Goal: Task Accomplishment & Management: Use online tool/utility

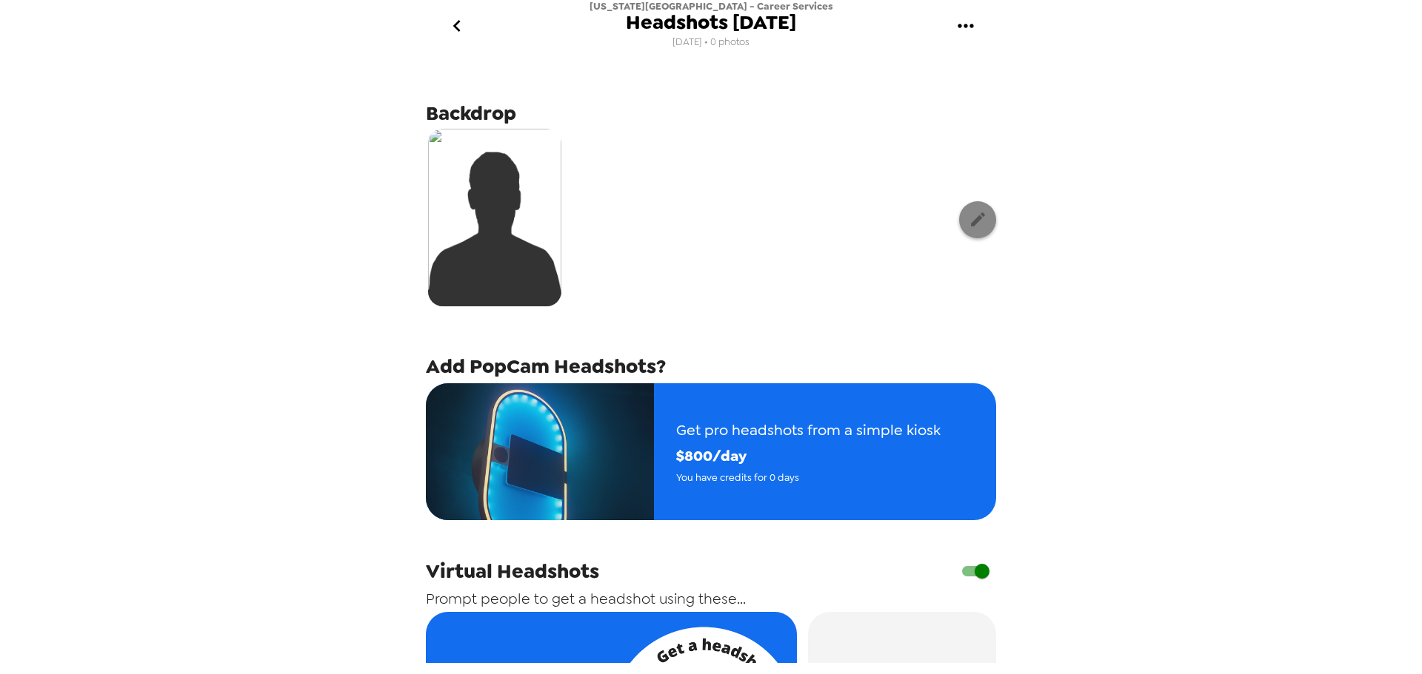
click at [965, 230] on button "button" at bounding box center [977, 219] width 37 height 37
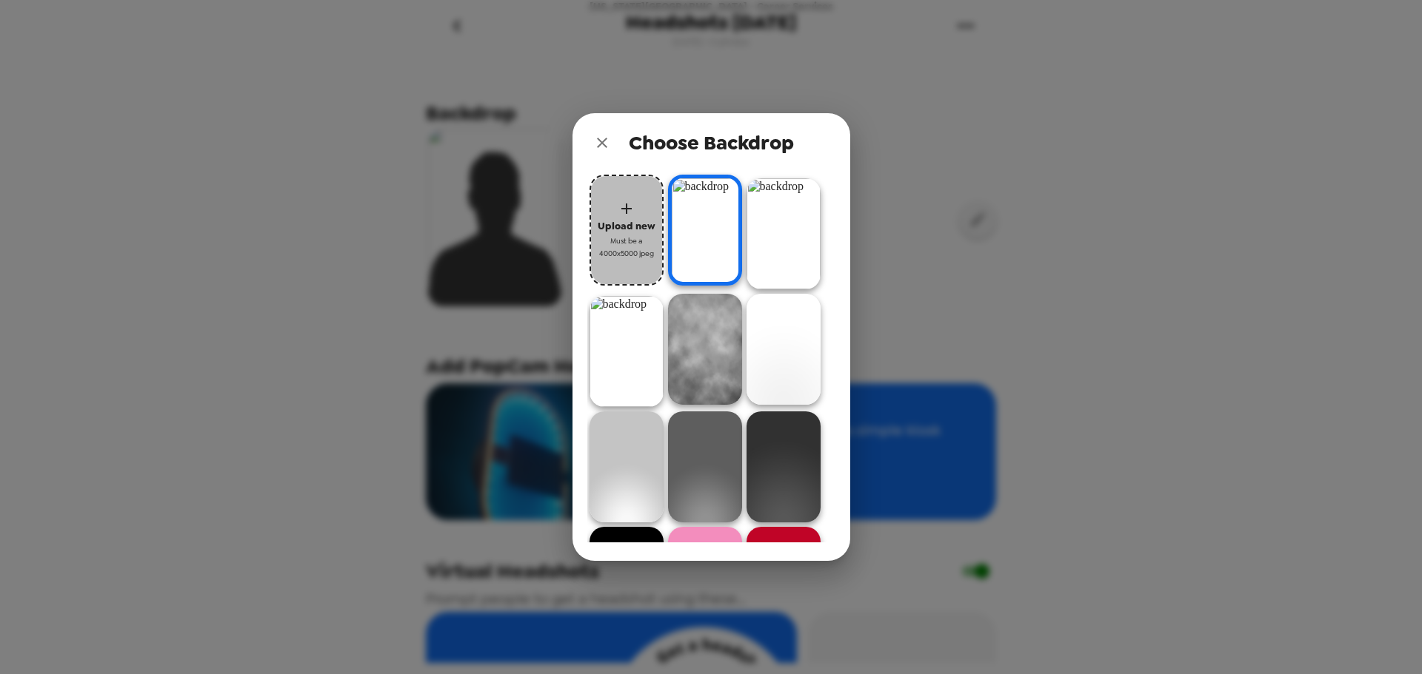
click at [612, 207] on button "Upload new Must be a 4000x5000 jpeg" at bounding box center [626, 230] width 74 height 111
click at [591, 206] on button "Upload new Must be a 4000x5000 jpeg" at bounding box center [626, 230] width 74 height 111
click at [612, 208] on button "Upload new Must be a 4000x5000 jpeg" at bounding box center [626, 230] width 74 height 111
